Goal: Task Accomplishment & Management: Complete application form

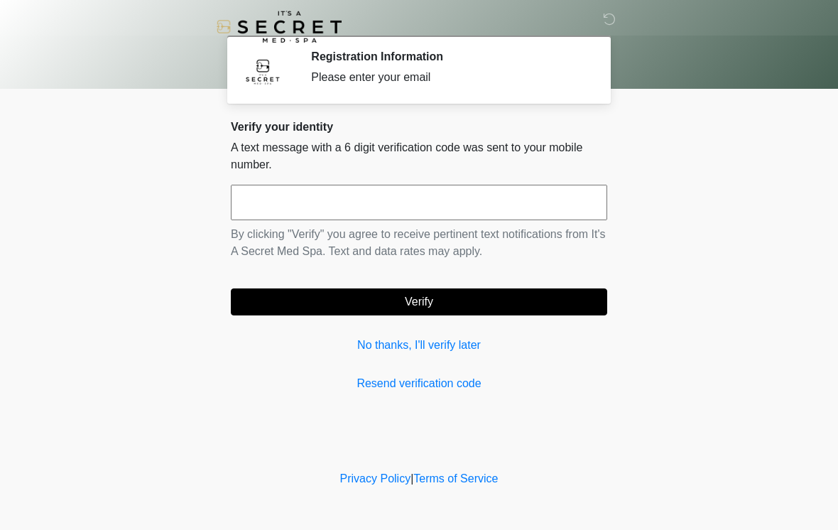
click at [420, 200] on input "text" at bounding box center [419, 202] width 376 height 35
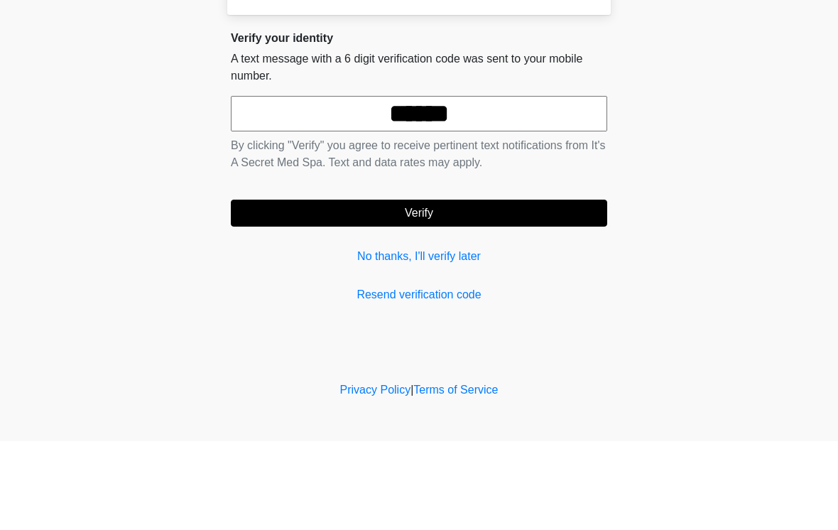
type input "******"
click at [524, 185] on form "****** By clicking "Verify" you agree to receive pertinent text notifications f…" at bounding box center [419, 250] width 376 height 131
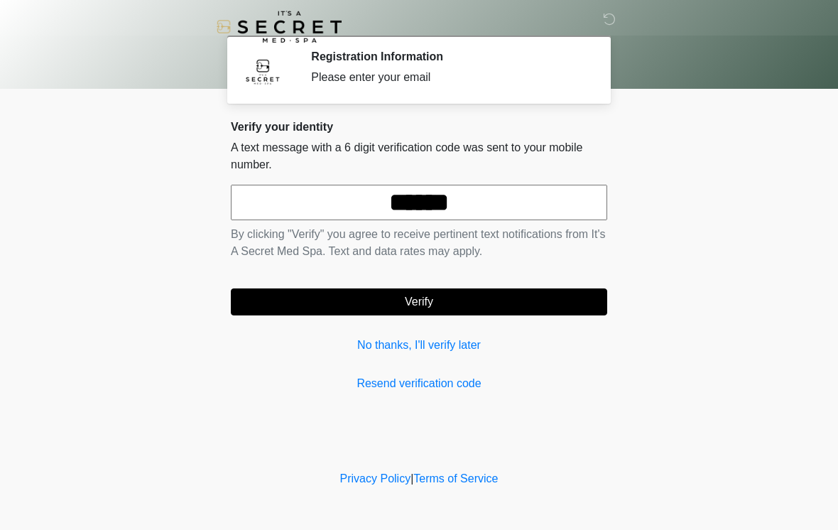
click at [493, 305] on button "Verify" at bounding box center [419, 301] width 376 height 27
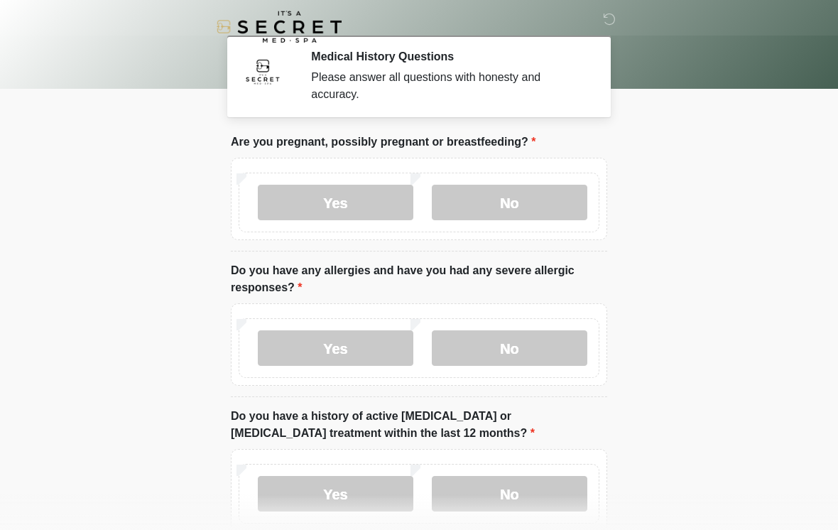
click at [519, 193] on label "No" at bounding box center [509, 202] width 155 height 35
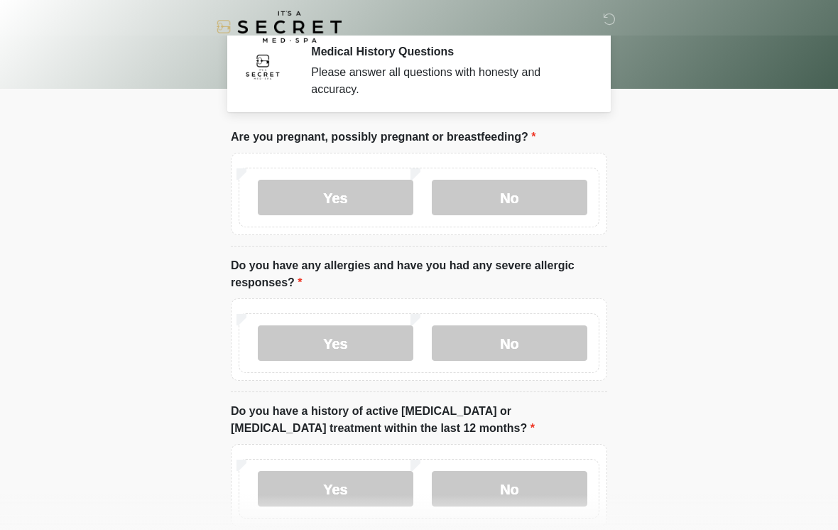
scroll to position [59, 0]
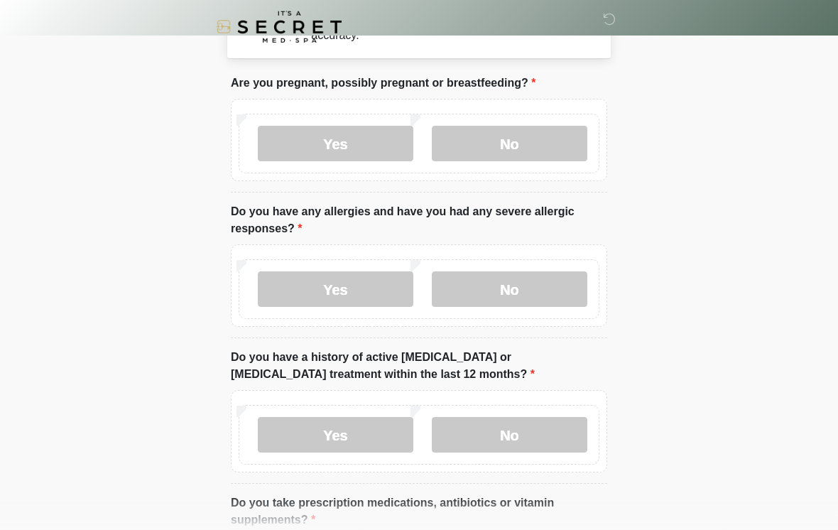
click at [535, 295] on label "No" at bounding box center [509, 288] width 155 height 35
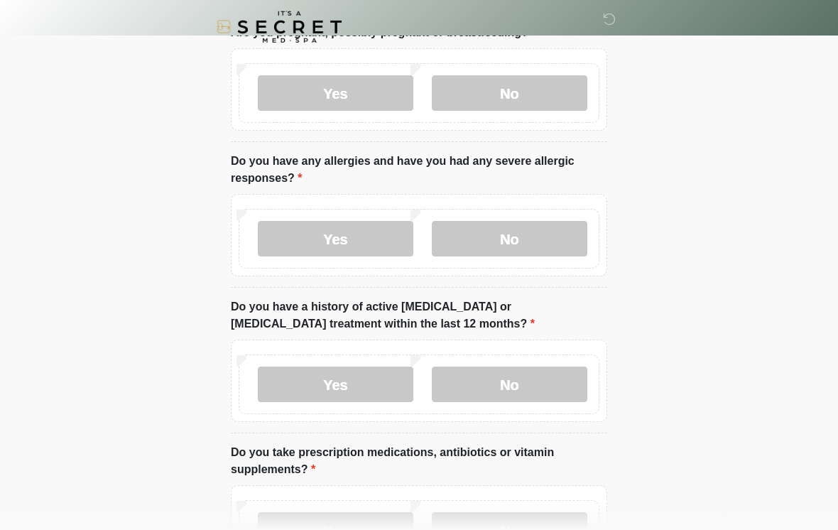
scroll to position [125, 0]
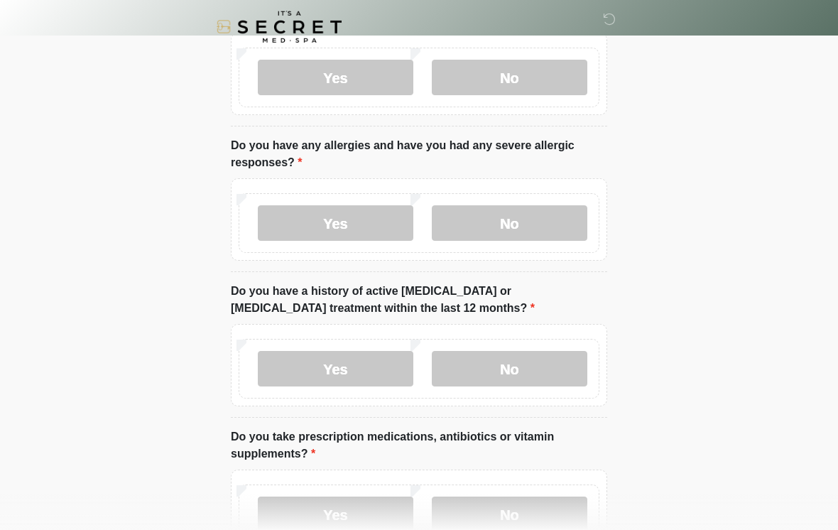
click at [535, 374] on label "No" at bounding box center [509, 368] width 155 height 35
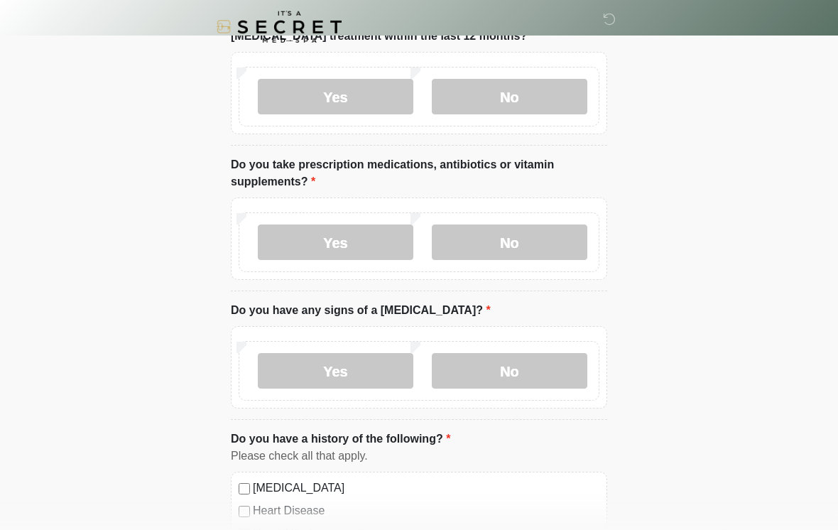
scroll to position [403, 0]
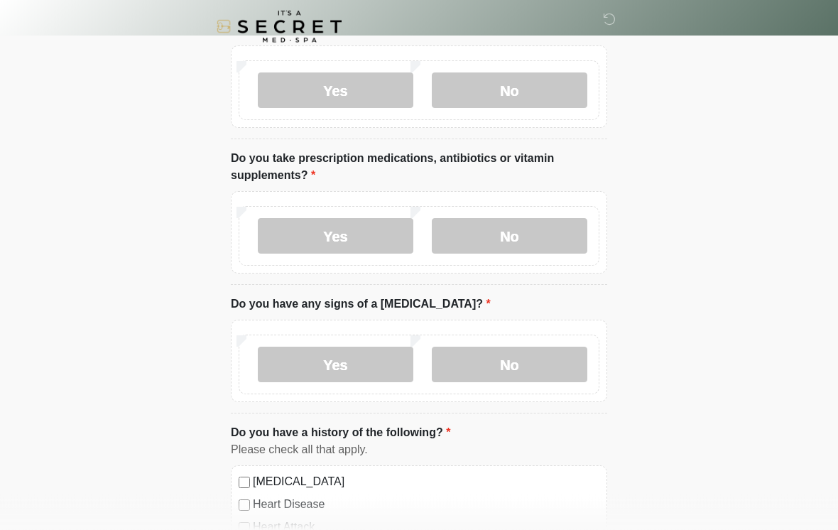
click at [376, 228] on label "Yes" at bounding box center [335, 236] width 155 height 35
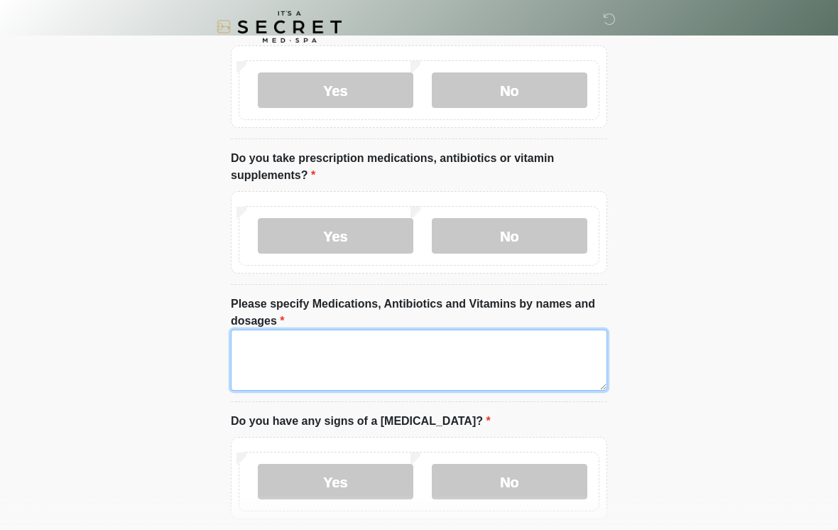
click at [480, 343] on textarea "Please specify Medications, Antibiotics and Vitamins by names and dosages" at bounding box center [419, 359] width 376 height 61
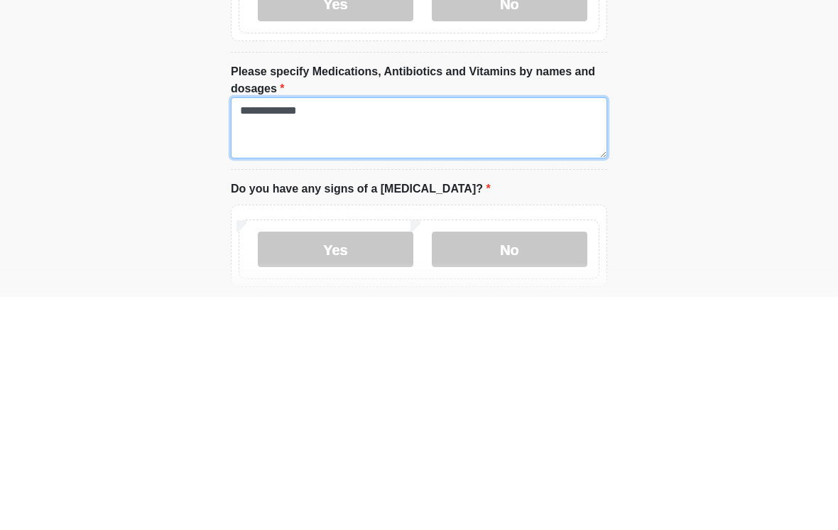
type textarea "**********"
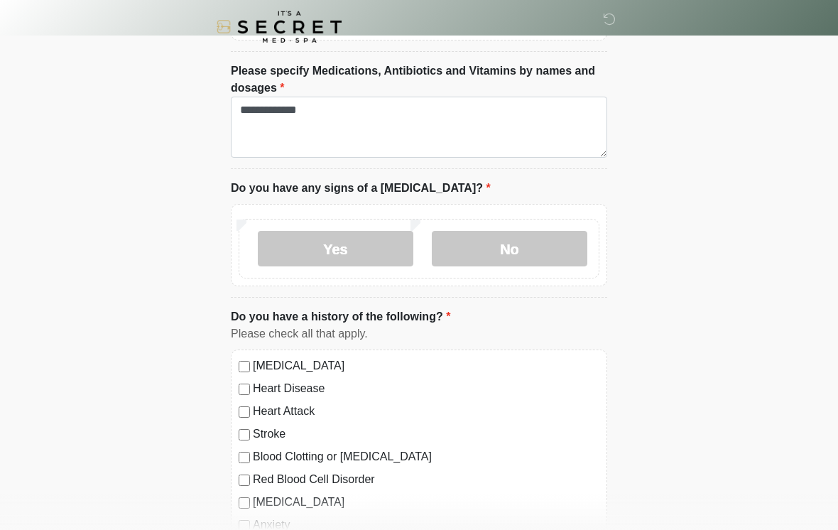
click at [539, 256] on label "No" at bounding box center [509, 248] width 155 height 35
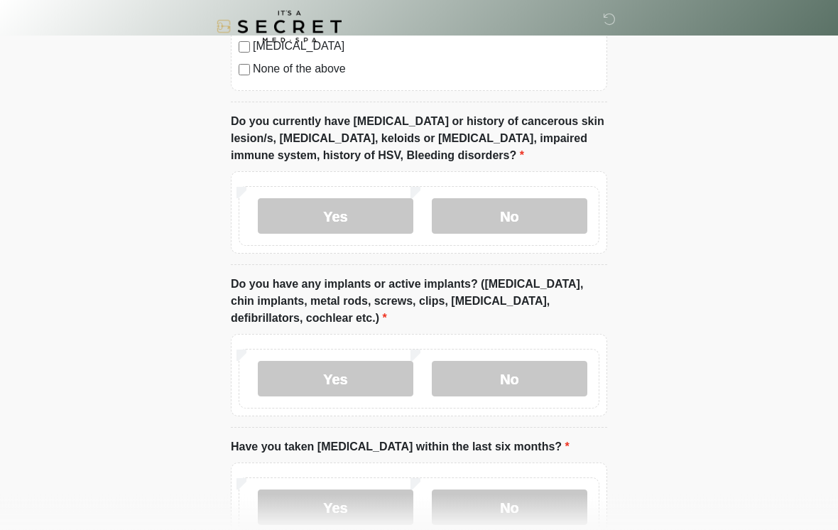
scroll to position [1159, 0]
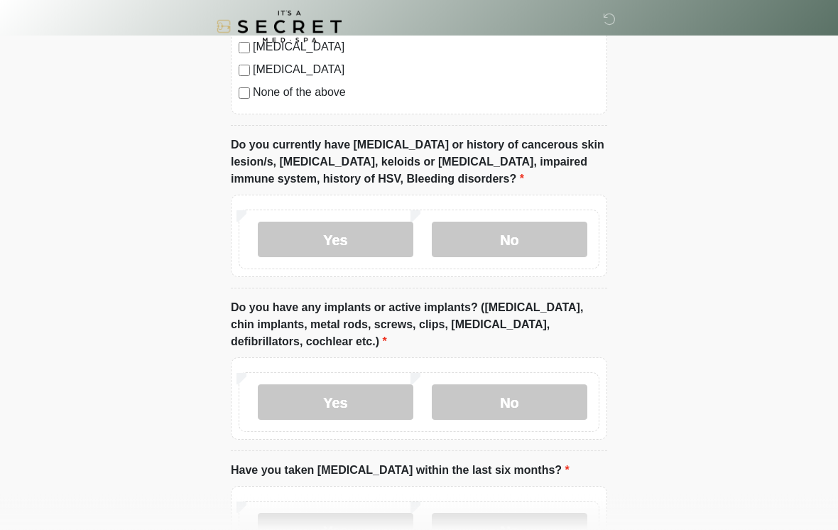
click at [552, 222] on label "No" at bounding box center [509, 239] width 155 height 35
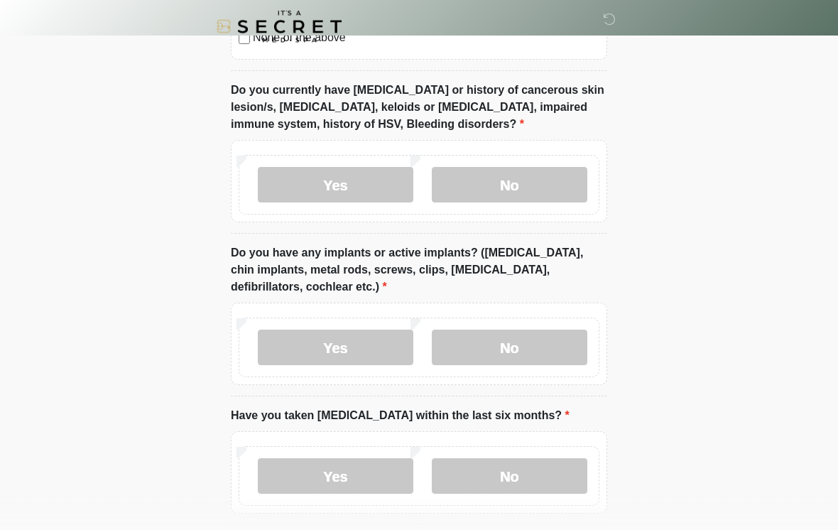
scroll to position [1214, 0]
click at [566, 348] on label "No" at bounding box center [509, 346] width 155 height 35
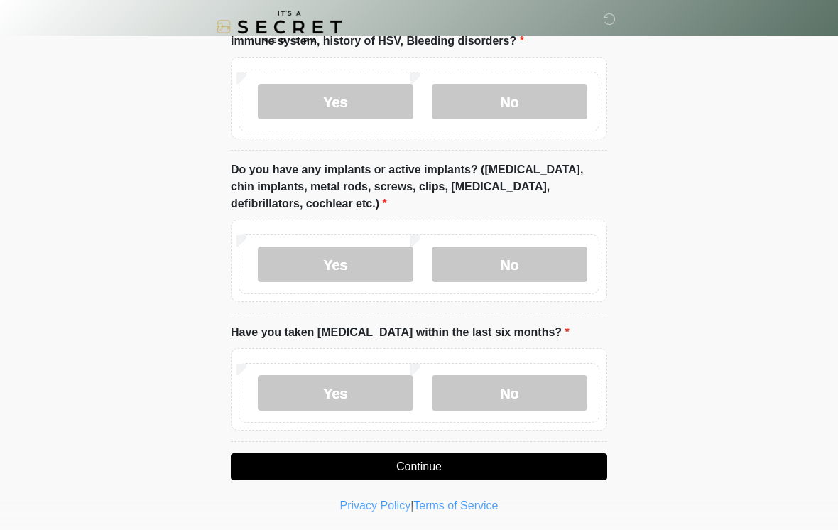
scroll to position [1299, 0]
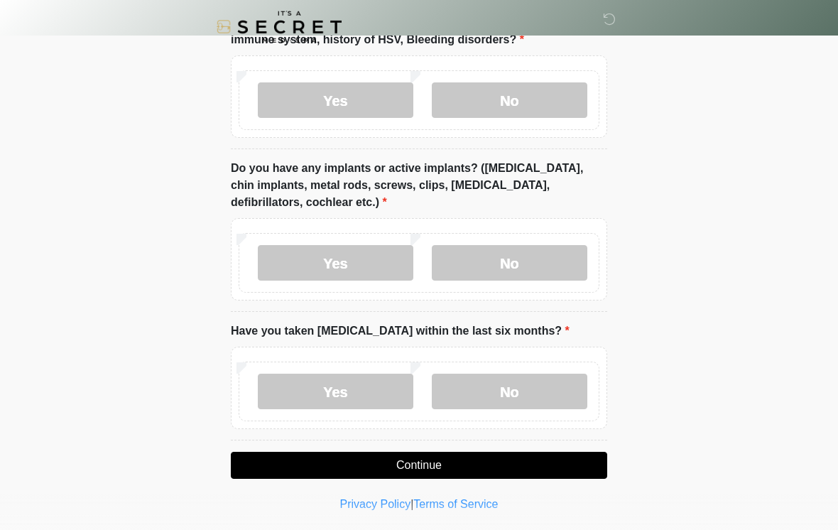
click at [561, 385] on label "No" at bounding box center [509, 390] width 155 height 35
click at [503, 462] on button "Continue" at bounding box center [419, 465] width 376 height 27
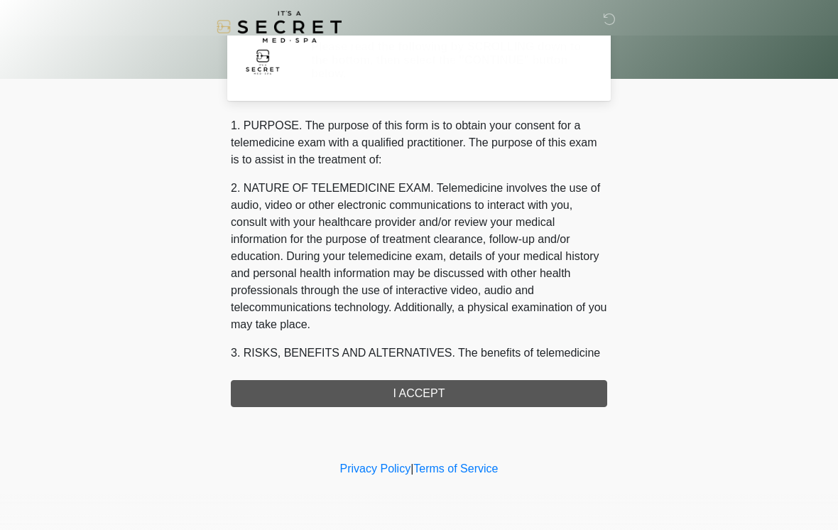
scroll to position [0, 0]
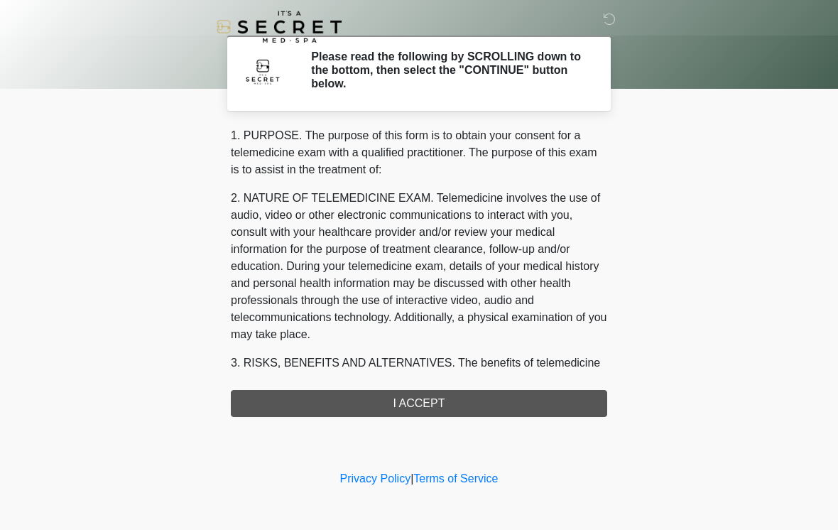
click at [535, 393] on div "1. PURPOSE. The purpose of this form is to obtain your consent for a telemedici…" at bounding box center [419, 272] width 376 height 290
click at [517, 404] on div "1. PURPOSE. The purpose of this form is to obtain your consent for a telemedici…" at bounding box center [419, 272] width 376 height 290
click at [441, 404] on div "1. PURPOSE. The purpose of this form is to obtain your consent for a telemedici…" at bounding box center [419, 272] width 376 height 290
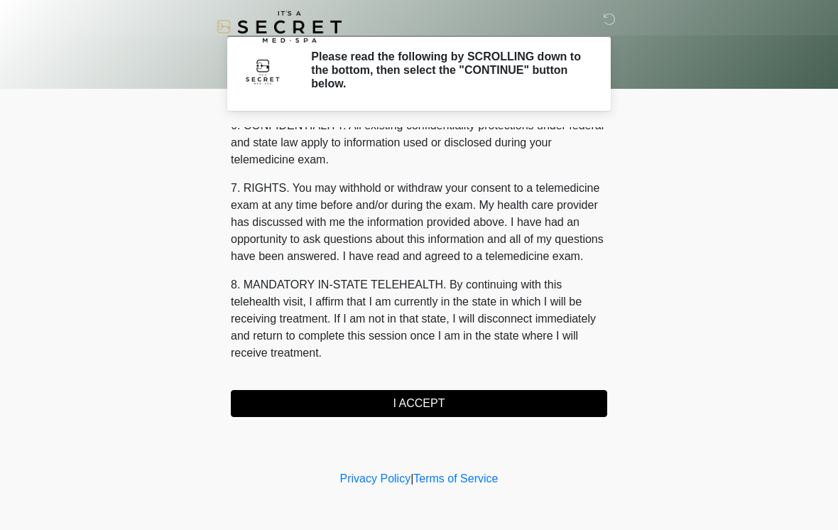
scroll to position [578, 0]
click at [452, 404] on button "I ACCEPT" at bounding box center [419, 403] width 376 height 27
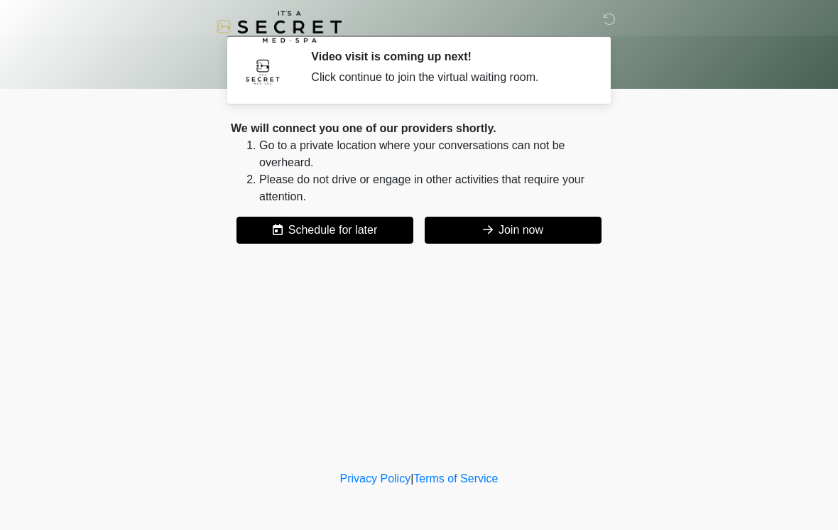
click at [576, 226] on button "Join now" at bounding box center [513, 230] width 177 height 27
